Goal: Information Seeking & Learning: Learn about a topic

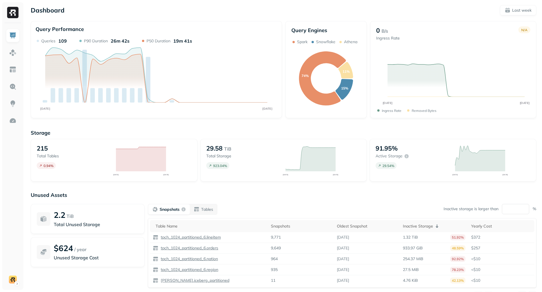
click at [425, 125] on div "Storage 215 Total tables 0.94 % SEP 14 SEP 21 29.58 TiB Total storage 923.04 % …" at bounding box center [283, 217] width 505 height 187
click at [12, 48] on link at bounding box center [13, 53] width 14 height 14
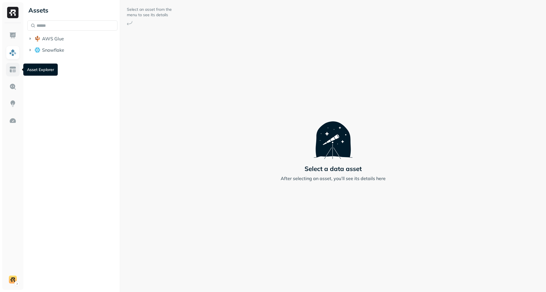
click at [15, 73] on img at bounding box center [12, 69] width 7 height 7
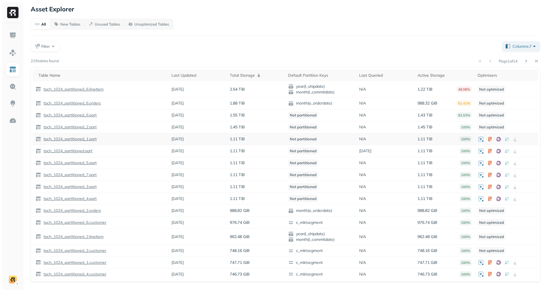
click at [297, 140] on p "Not partitioned" at bounding box center [303, 139] width 30 height 7
click at [306, 124] on p "Not partitioned" at bounding box center [303, 127] width 30 height 7
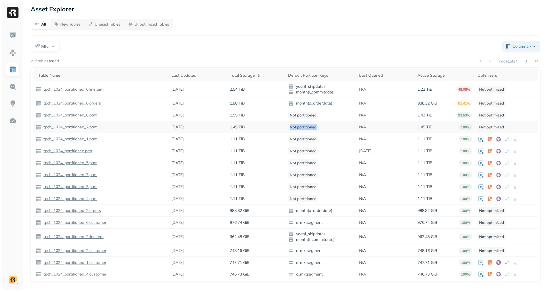
click at [306, 124] on p "Not partitioned" at bounding box center [303, 127] width 30 height 7
click at [308, 117] on p "Not partitioned" at bounding box center [303, 115] width 30 height 7
click at [335, 128] on td "Not partitioned" at bounding box center [320, 127] width 71 height 12
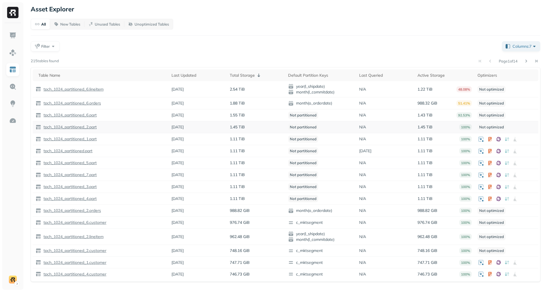
click at [335, 128] on td "Not partitioned" at bounding box center [320, 127] width 71 height 12
click at [8, 83] on link at bounding box center [13, 87] width 14 height 14
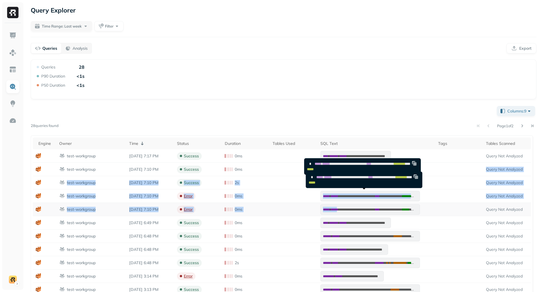
drag, startPoint x: 336, startPoint y: 167, endPoint x: 339, endPoint y: 211, distance: 44.8
click at [339, 211] on tbody "**********" at bounding box center [282, 257] width 498 height 214
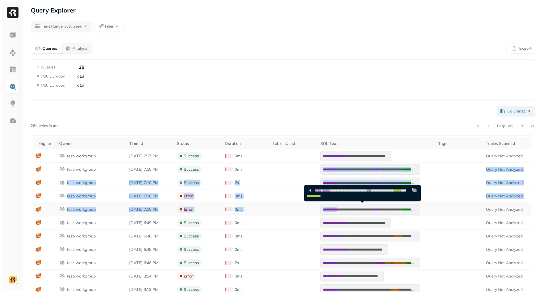
click at [338, 211] on span "*****" at bounding box center [334, 209] width 7 height 3
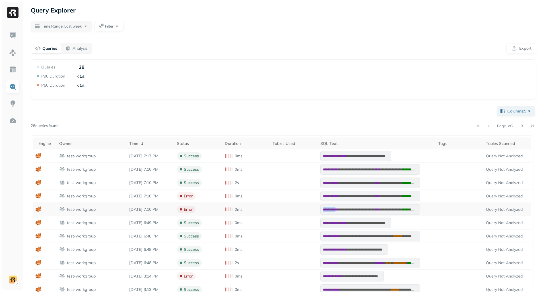
drag, startPoint x: 334, startPoint y: 210, endPoint x: 379, endPoint y: 216, distance: 44.4
click at [391, 214] on pre "**********" at bounding box center [370, 209] width 100 height 11
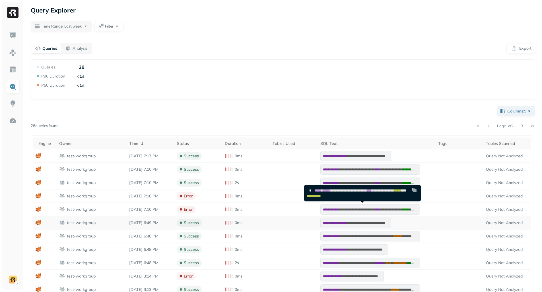
click at [366, 217] on td "**********" at bounding box center [376, 222] width 118 height 13
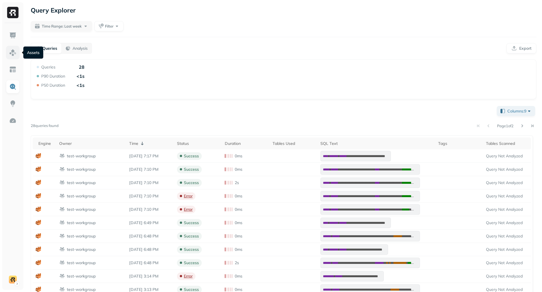
click at [17, 51] on link at bounding box center [13, 53] width 14 height 14
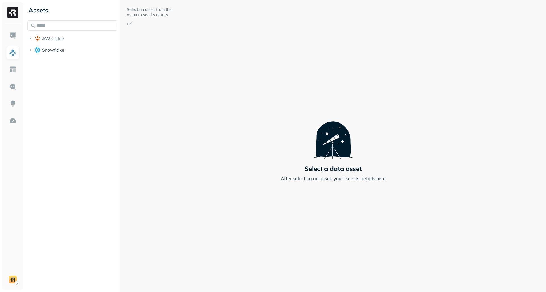
click at [17, 51] on link at bounding box center [13, 53] width 14 height 14
click at [51, 37] on span "AWS Glue" at bounding box center [53, 39] width 22 height 6
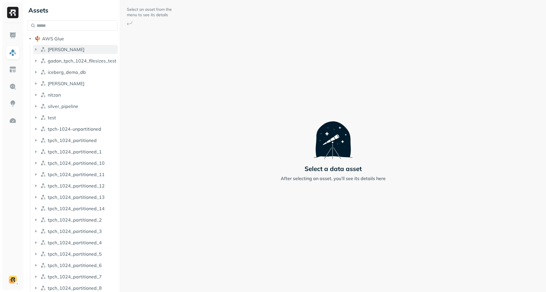
click at [55, 50] on span "[PERSON_NAME]" at bounding box center [66, 50] width 37 height 6
click at [57, 64] on button "Tables ( 3 )" at bounding box center [78, 60] width 79 height 9
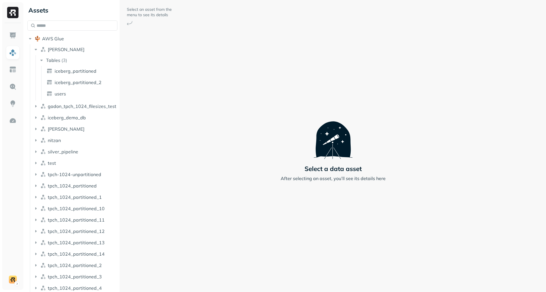
click at [64, 76] on ul "iceberg_partitioned iceberg_partitioned_2 users" at bounding box center [79, 83] width 77 height 34
click at [64, 73] on span "iceberg_partitioned" at bounding box center [76, 71] width 42 height 6
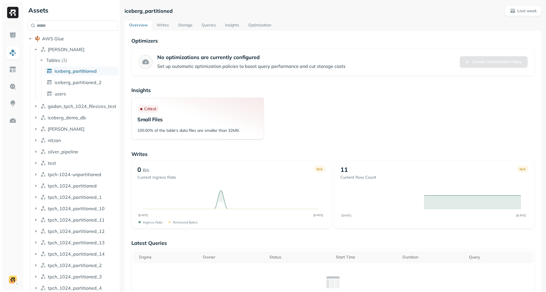
click at [168, 26] on link "Writes" at bounding box center [162, 25] width 21 height 10
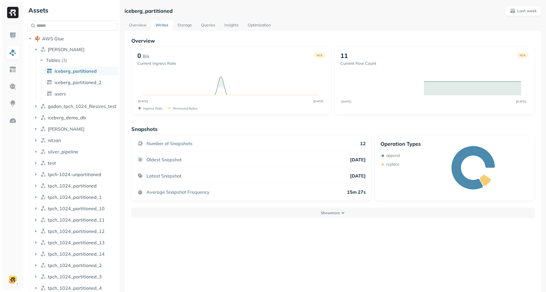
click at [182, 29] on link "Storage" at bounding box center [185, 25] width 24 height 10
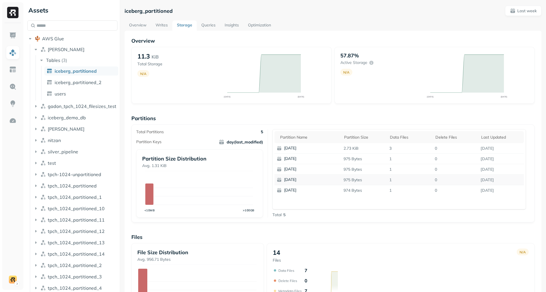
drag, startPoint x: 294, startPoint y: 155, endPoint x: 314, endPoint y: 178, distance: 30.5
click at [314, 178] on tbody "[DATE] 2.73 KiB 3 0 [DATE] [DATE] 975 Bytes 1 0 [DATE] [DATE] 975 Bytes 1 0 [DA…" at bounding box center [399, 169] width 250 height 52
click at [314, 178] on p "[DATE]" at bounding box center [311, 180] width 55 height 6
click at [85, 92] on link "users" at bounding box center [81, 93] width 74 height 9
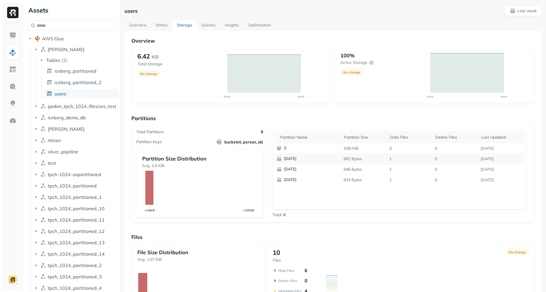
drag, startPoint x: 290, startPoint y: 170, endPoint x: 284, endPoint y: 157, distance: 13.6
click at [284, 157] on tbody "0 3.65 KiB 3 0 [DATE] [DATE] 962 Bytes 1 0 [DATE] [DATE] 946 Bytes 1 0 [DATE] […" at bounding box center [399, 164] width 250 height 42
drag, startPoint x: 284, startPoint y: 156, endPoint x: 243, endPoint y: 89, distance: 78.3
click at [284, 155] on div "[DATE]" at bounding box center [307, 159] width 67 height 10
click at [207, 19] on div "users Last week Overview Writes Storage Queries Insights Optimization Overview …" at bounding box center [333, 199] width 417 height 387
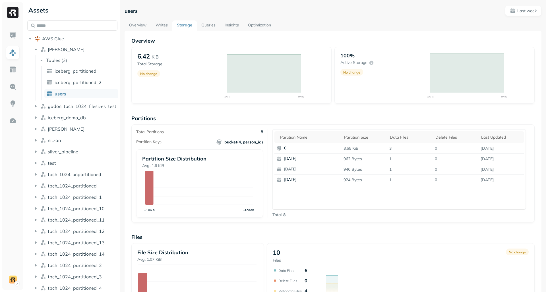
click at [207, 23] on link "Queries" at bounding box center [208, 25] width 23 height 10
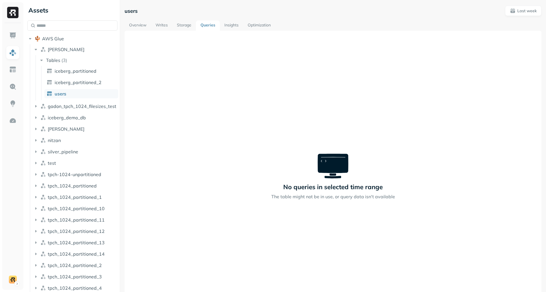
click at [235, 27] on link "Insights" at bounding box center [231, 25] width 23 height 10
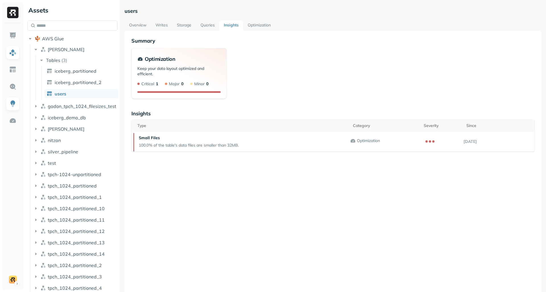
click at [235, 27] on link "Insights" at bounding box center [231, 25] width 24 height 10
click at [265, 29] on link "Optimization" at bounding box center [259, 25] width 32 height 10
click at [265, 27] on link "Optimization" at bounding box center [259, 25] width 32 height 10
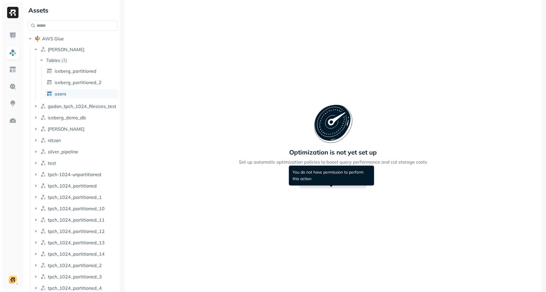
scroll to position [19, 0]
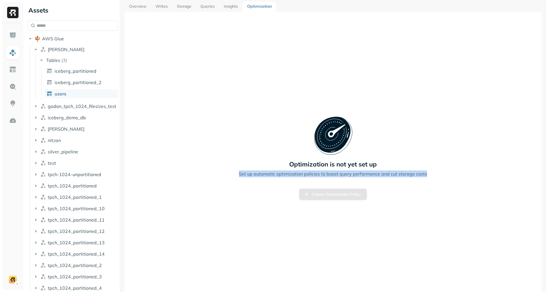
drag, startPoint x: 285, startPoint y: 164, endPoint x: 437, endPoint y: 176, distance: 152.0
click at [437, 176] on div "Optimization is not yet set up Set up automatic optimization policies to boost …" at bounding box center [332, 158] width 403 height 84
drag, startPoint x: 437, startPoint y: 176, endPoint x: 281, endPoint y: 161, distance: 156.3
click at [281, 161] on div "Optimization is not yet set up Set up automatic optimization policies to boost …" at bounding box center [332, 158] width 403 height 84
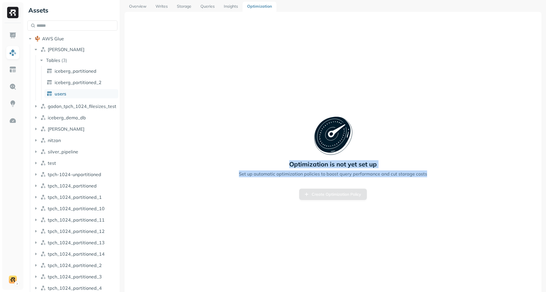
click at [281, 161] on div "Optimization is not yet set up Set up automatic optimization policies to boost …" at bounding box center [332, 158] width 403 height 84
